Goal: Communication & Community: Answer question/provide support

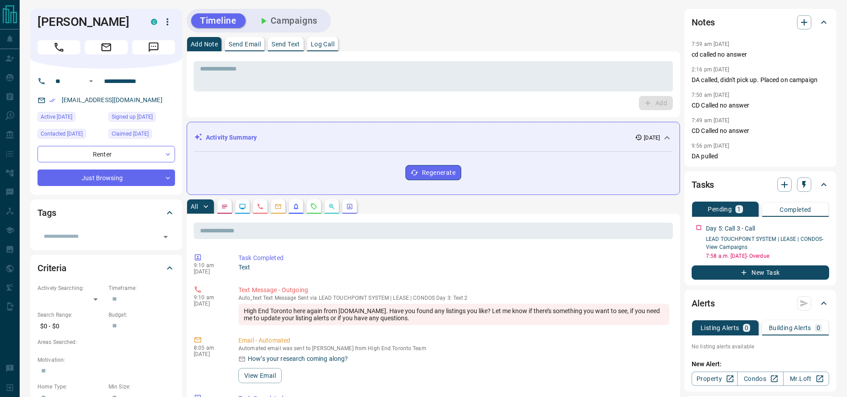
scroll to position [1, 0]
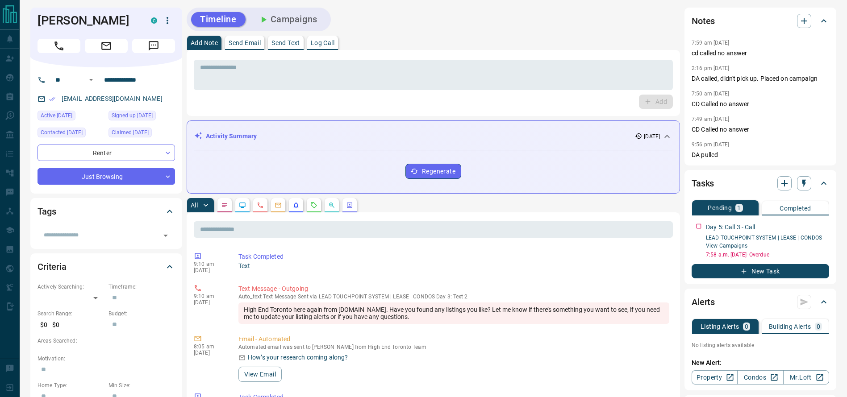
click at [155, 94] on div "[EMAIL_ADDRESS][DOMAIN_NAME]" at bounding box center [105, 98] width 137 height 15
click at [45, 41] on button "Call" at bounding box center [58, 46] width 43 height 14
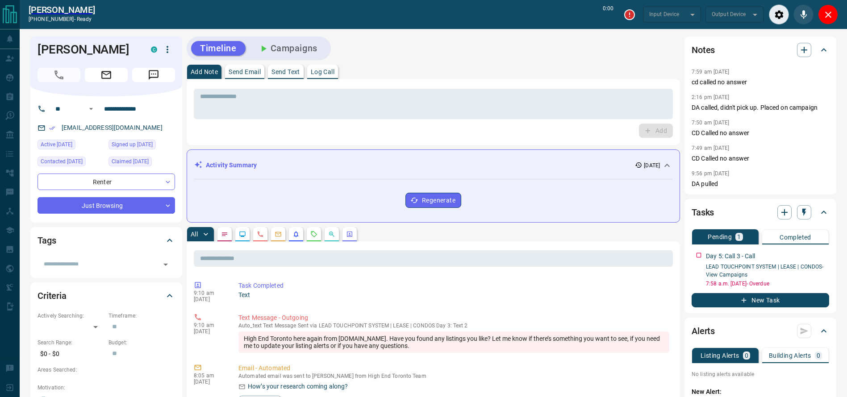
type input "*******"
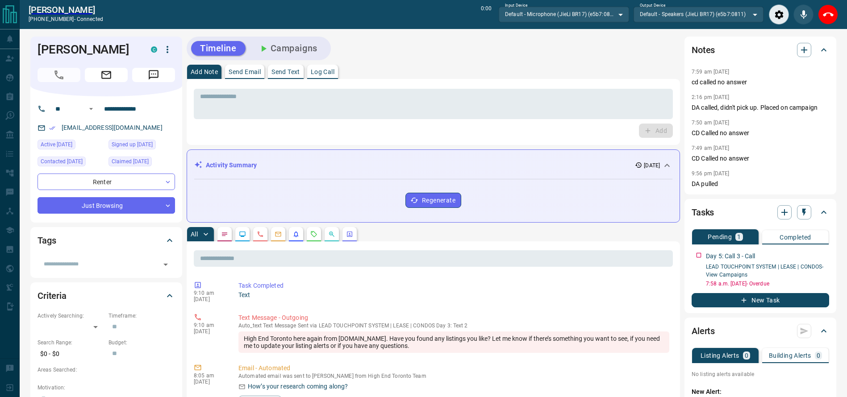
click at [481, 75] on div "Add Note Send Email Send Text Log Call" at bounding box center [433, 72] width 493 height 14
click at [834, 22] on div "End Call" at bounding box center [828, 14] width 20 height 20
click at [817, 16] on div at bounding box center [802, 14] width 69 height 20
click at [818, 16] on button "End Call" at bounding box center [828, 14] width 20 height 20
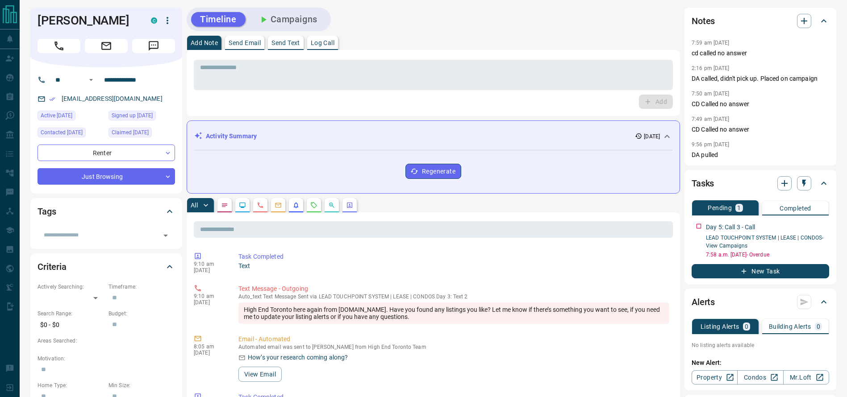
scroll to position [0, 0]
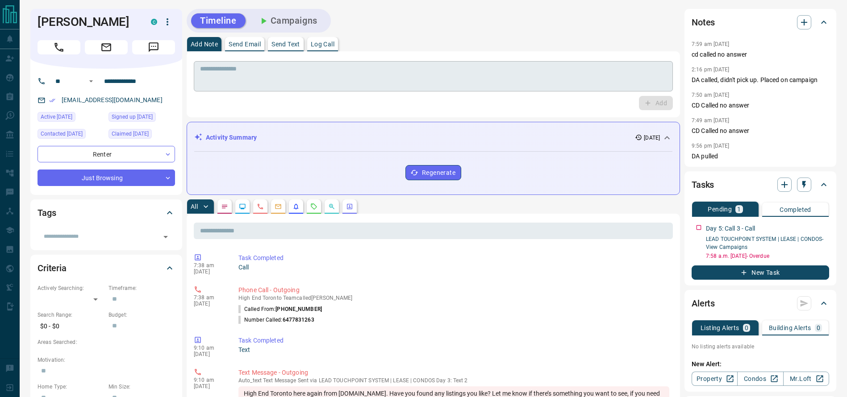
click at [545, 71] on textarea at bounding box center [433, 76] width 466 height 23
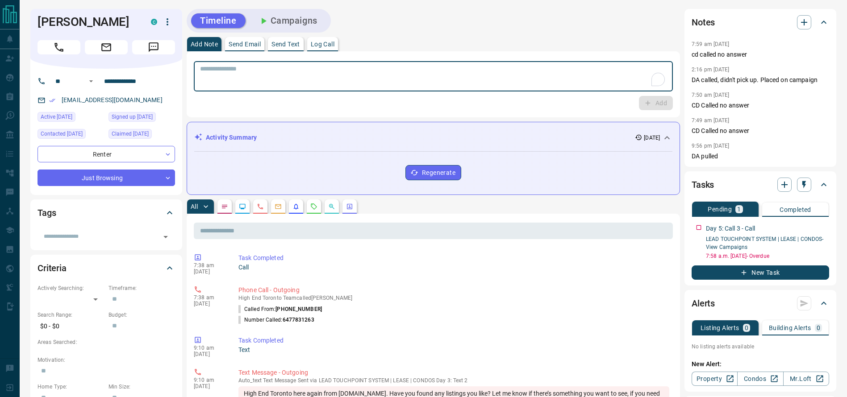
click at [545, 71] on textarea "To enrich screen reader interactions, please activate Accessibility in Grammarl…" at bounding box center [433, 76] width 466 height 23
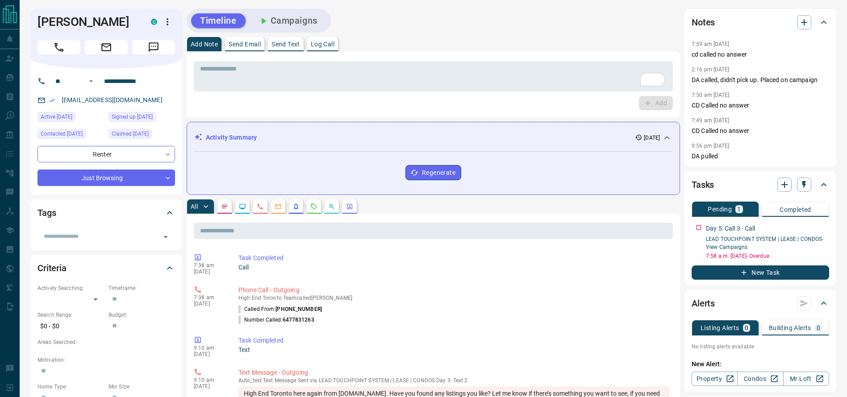
drag, startPoint x: 400, startPoint y: 102, endPoint x: 395, endPoint y: 81, distance: 22.2
click at [399, 101] on div "Add" at bounding box center [433, 103] width 479 height 14
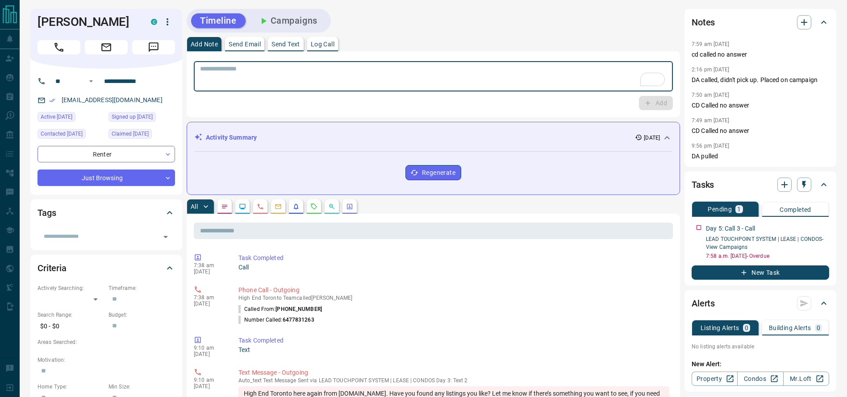
click at [395, 81] on textarea "To enrich screen reader interactions, please activate Accessibility in Grammarl…" at bounding box center [433, 76] width 466 height 23
type textarea "**********"
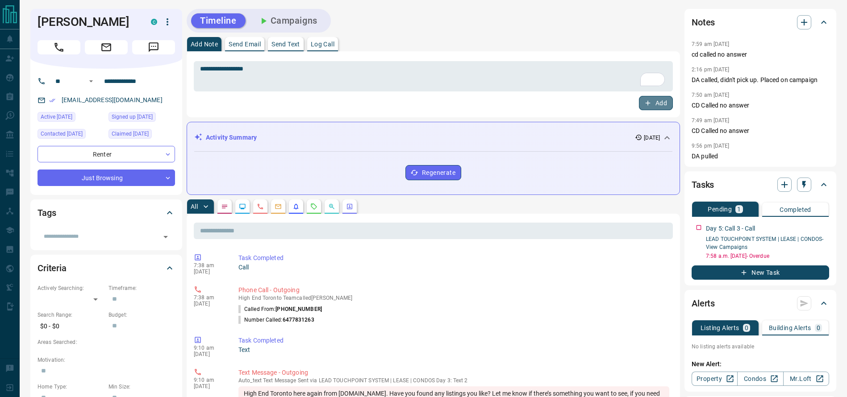
click at [662, 107] on button "Add" at bounding box center [656, 103] width 34 height 14
